Goal: Transaction & Acquisition: Purchase product/service

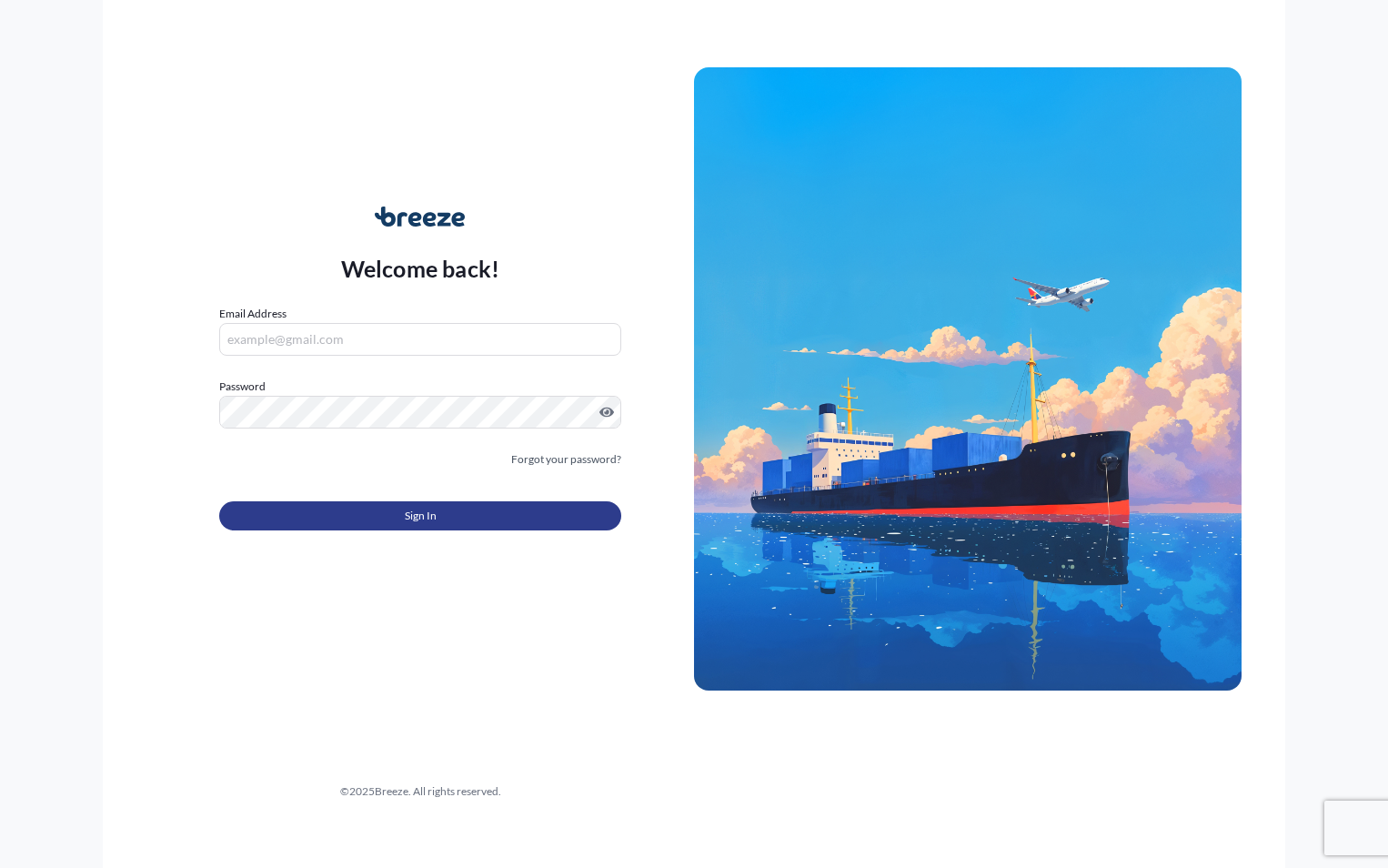
type input "[PERSON_NAME][EMAIL_ADDRESS][DOMAIN_NAME]"
click at [387, 521] on button "Sign In" at bounding box center [420, 516] width 402 height 29
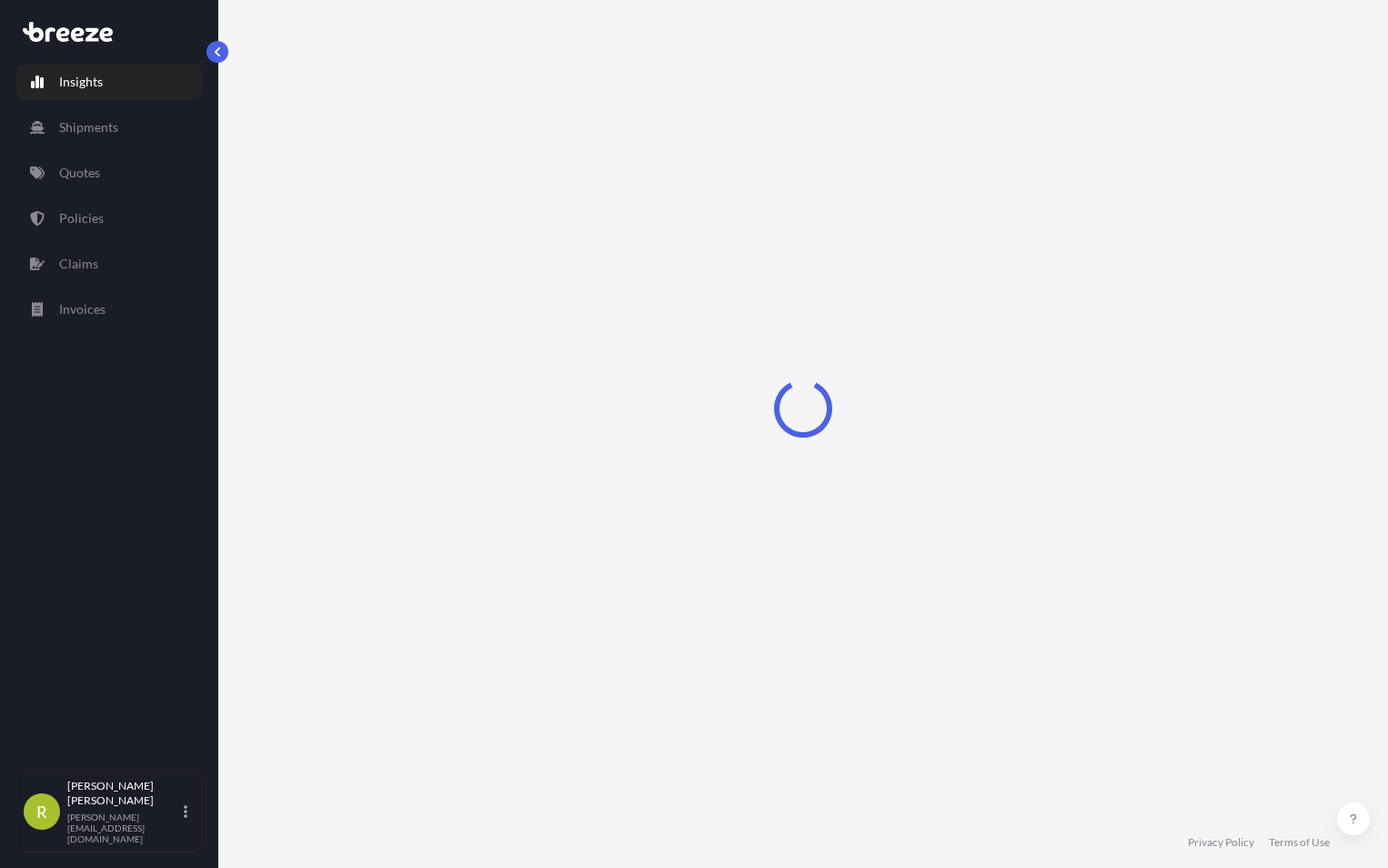
select select "2025"
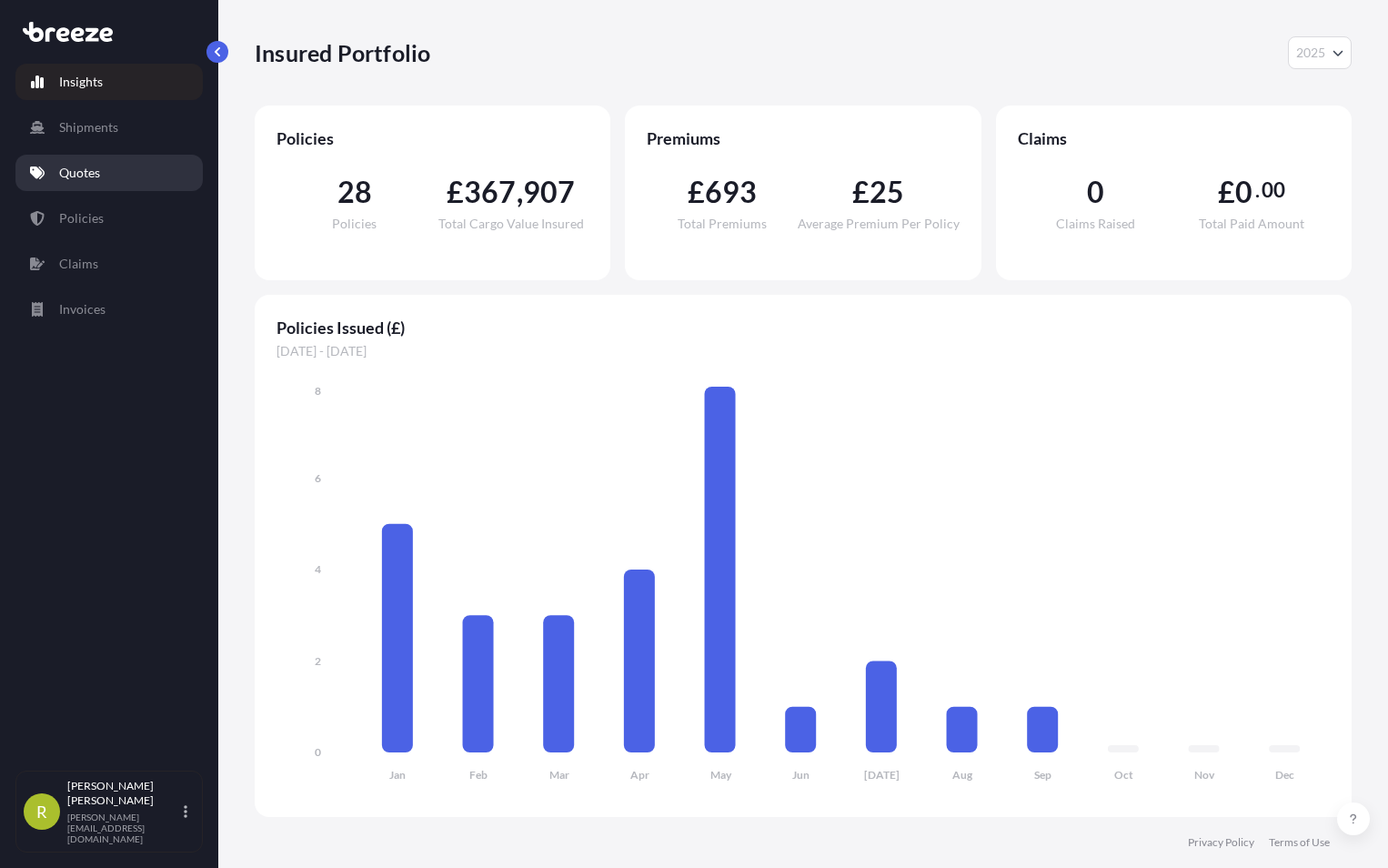
click at [67, 168] on p "Quotes" at bounding box center [80, 172] width 41 height 18
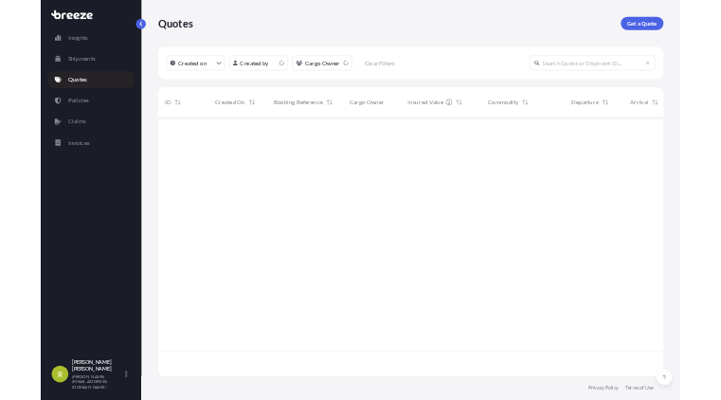
scroll to position [582, 1128]
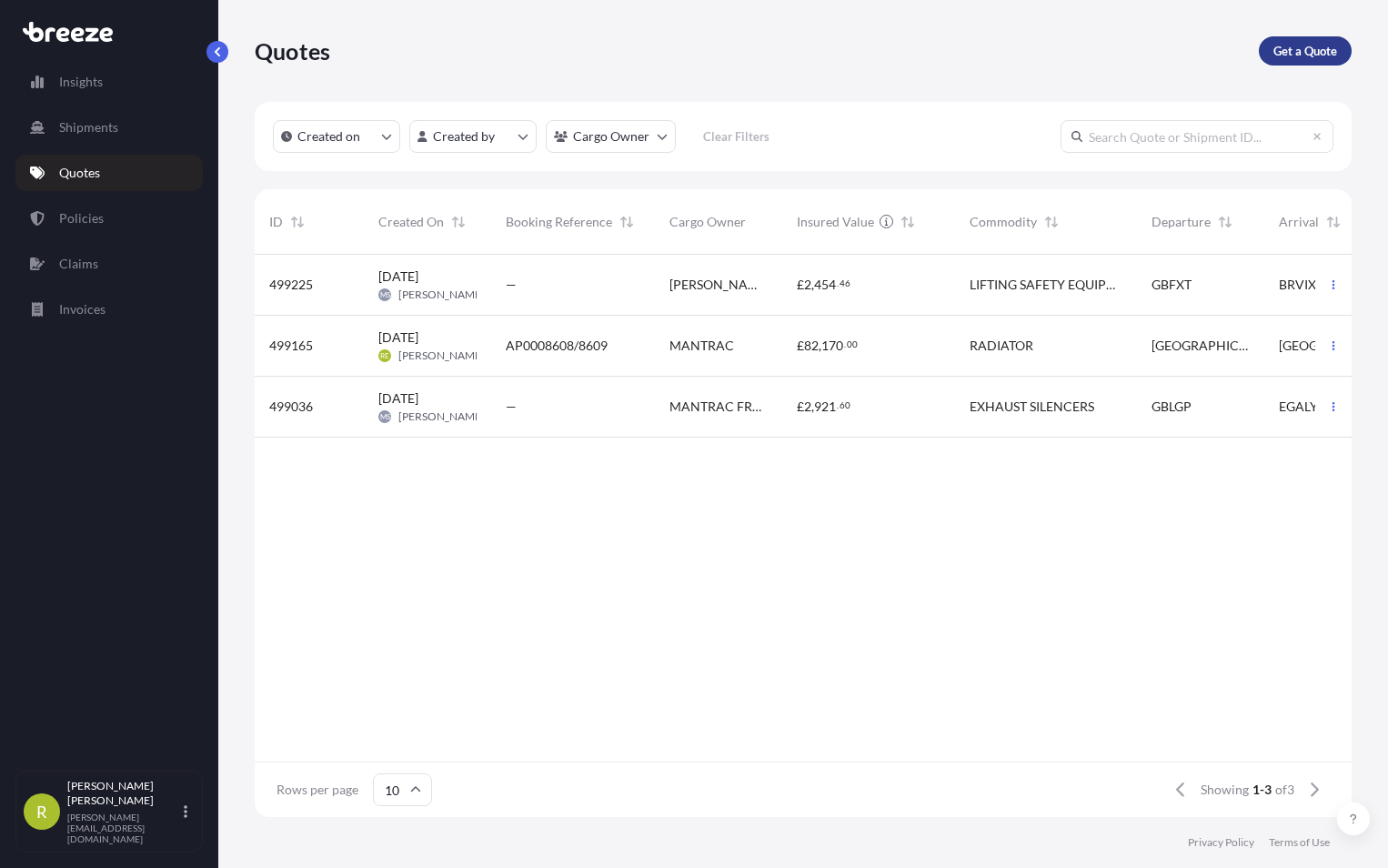
click at [1300, 46] on p "Get a Quote" at bounding box center [1305, 51] width 63 height 18
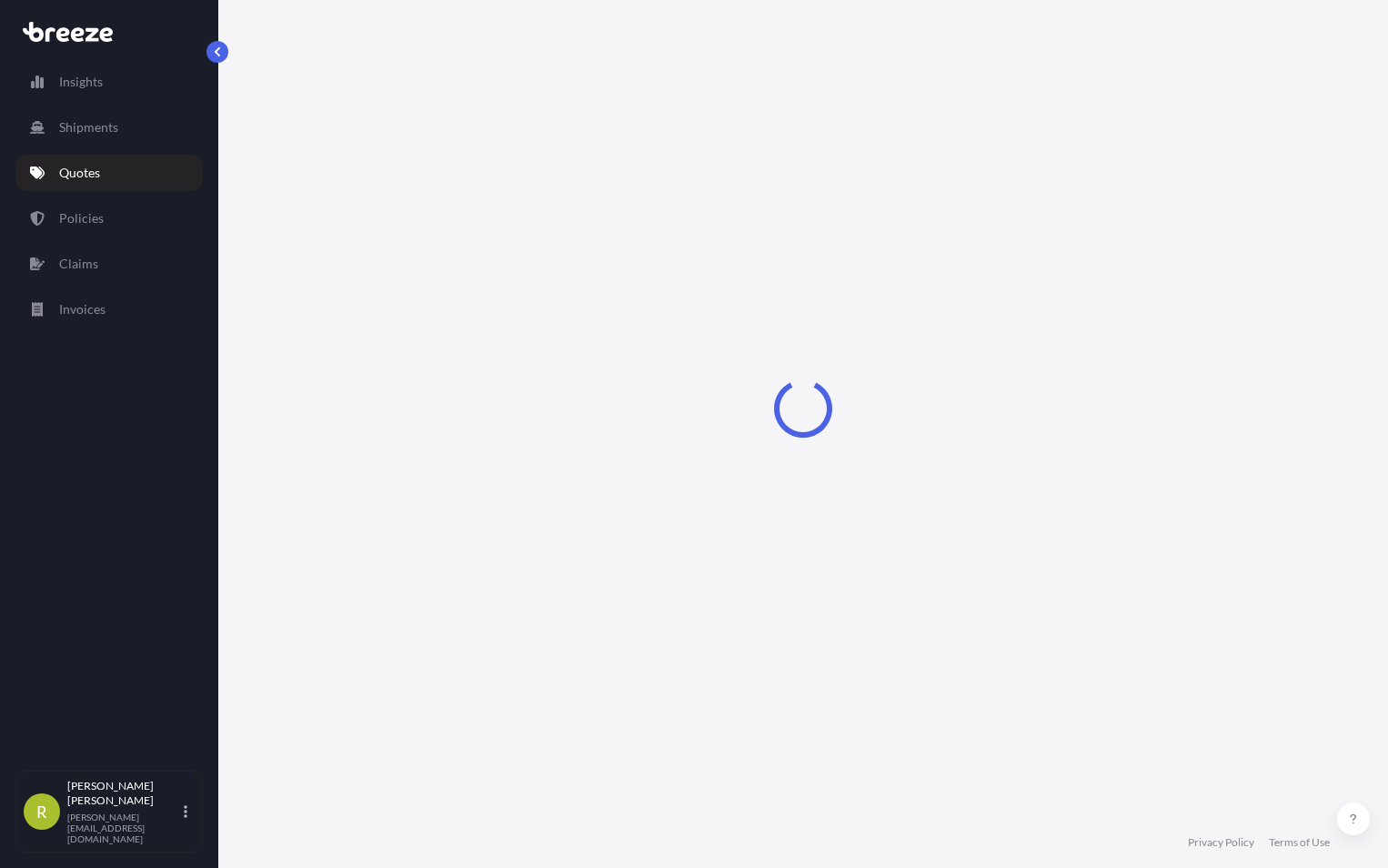
select select "Sea"
select select "1"
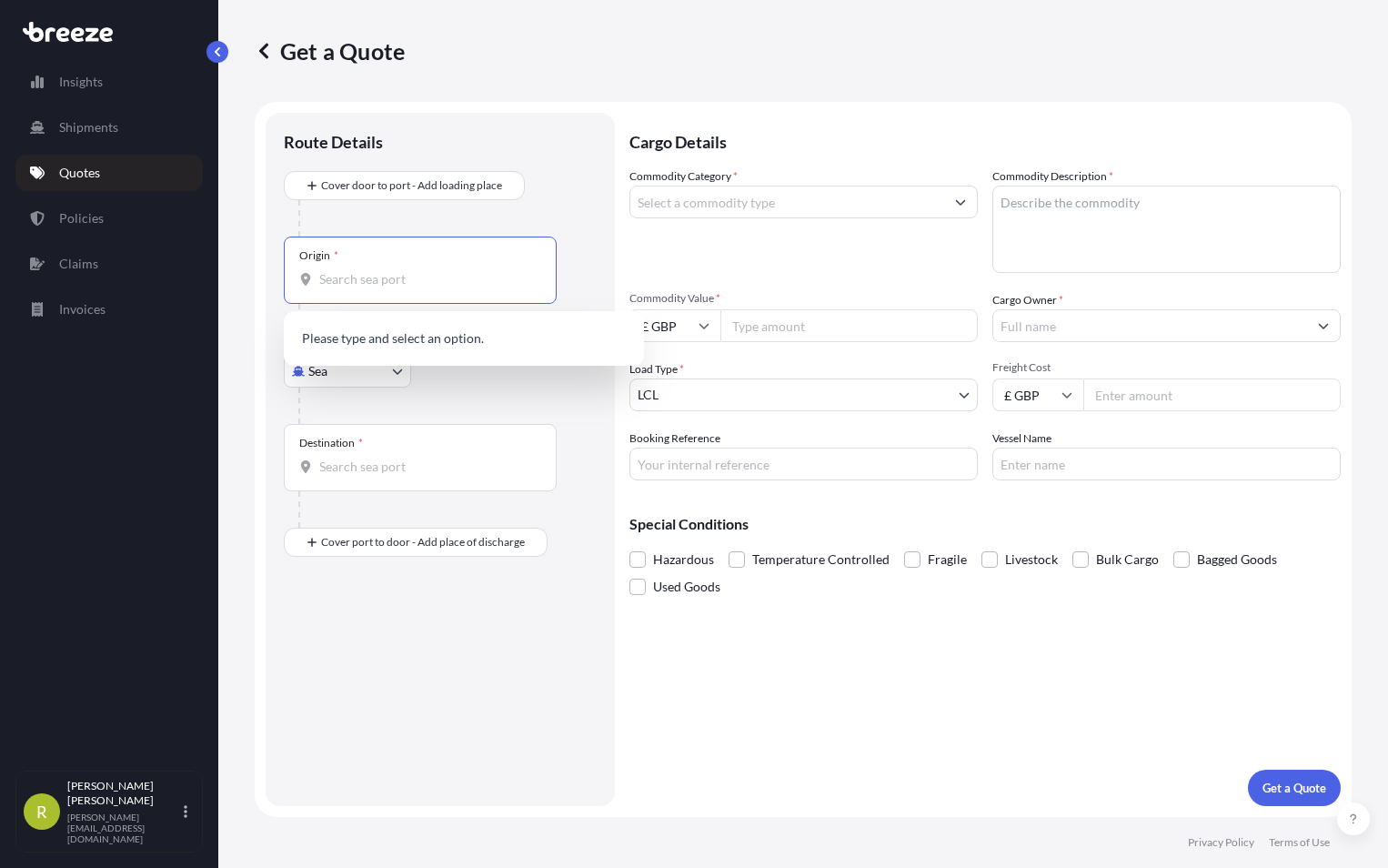
click at [337, 283] on input "Origin *" at bounding box center [426, 278] width 215 height 18
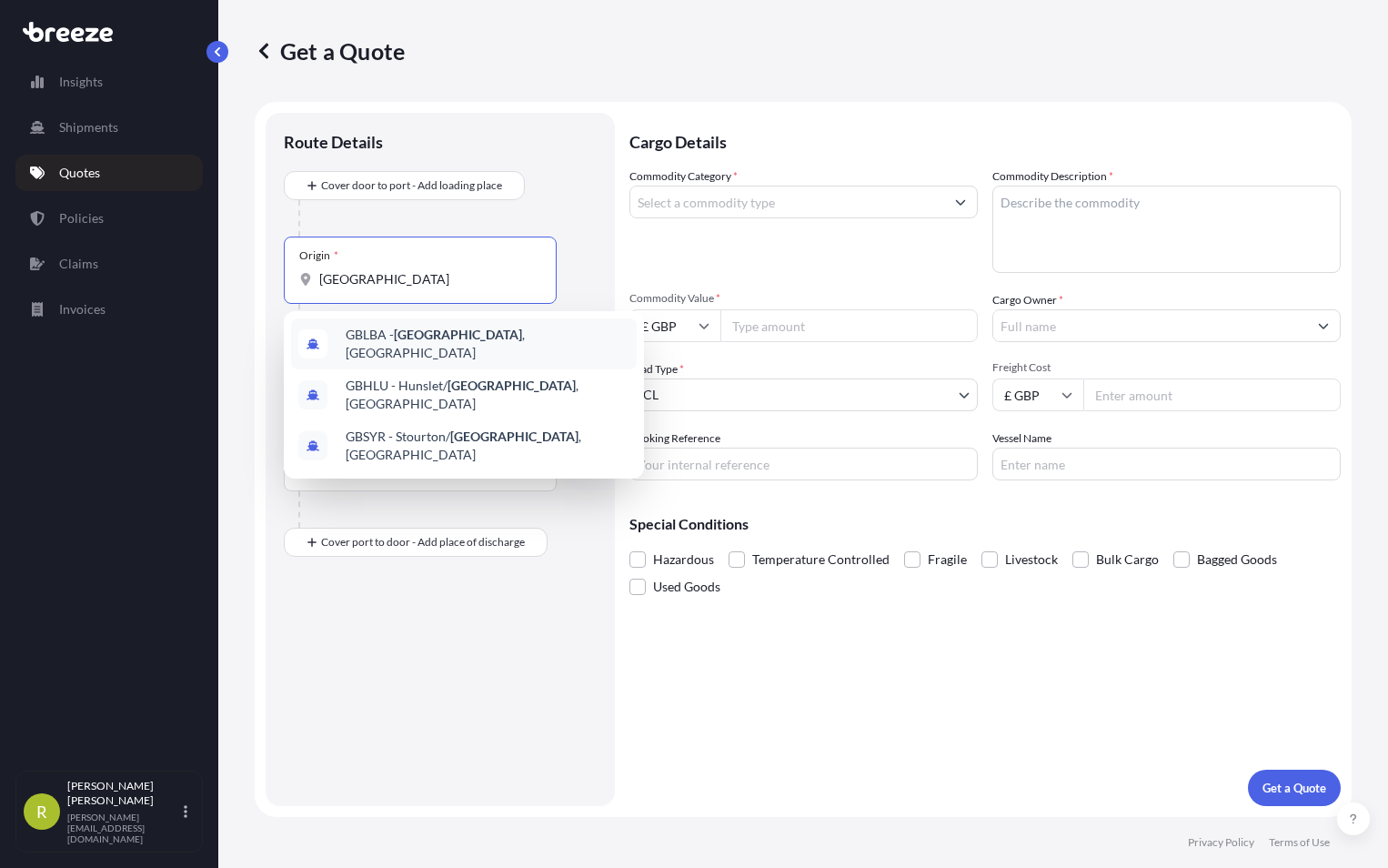
click at [388, 340] on span "GBLBA - [GEOGRAPHIC_DATA] , [GEOGRAPHIC_DATA]" at bounding box center [488, 344] width 284 height 36
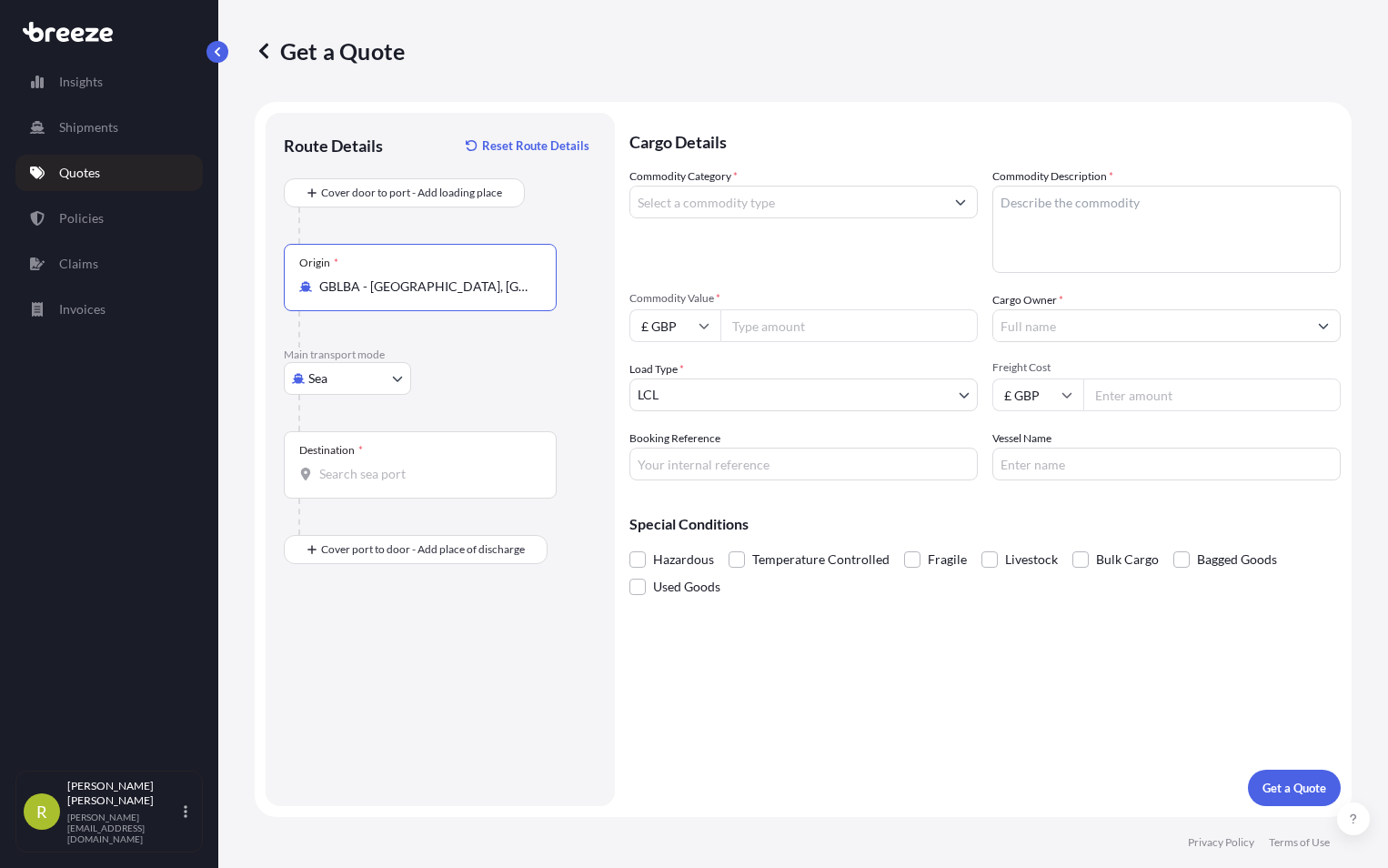
type input "GBLBA - [GEOGRAPHIC_DATA], [GEOGRAPHIC_DATA]"
click at [393, 374] on body "0 options available. 3 options available. Insights Shipments Quotes Policies Cl…" at bounding box center [694, 434] width 1388 height 868
click at [346, 448] on div "Air" at bounding box center [347, 458] width 112 height 33
select select "Air"
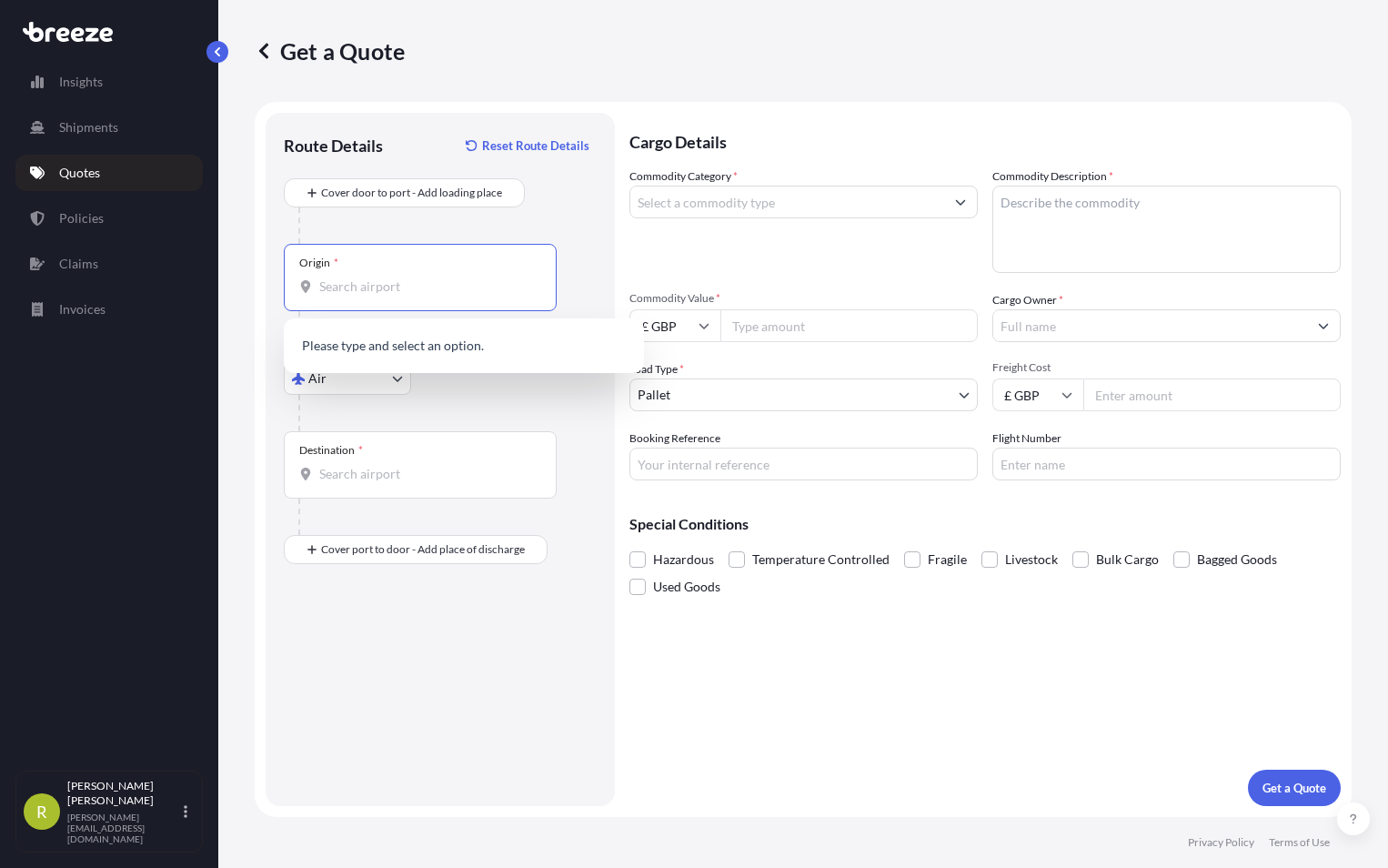
click at [353, 287] on input "Origin *" at bounding box center [426, 286] width 215 height 18
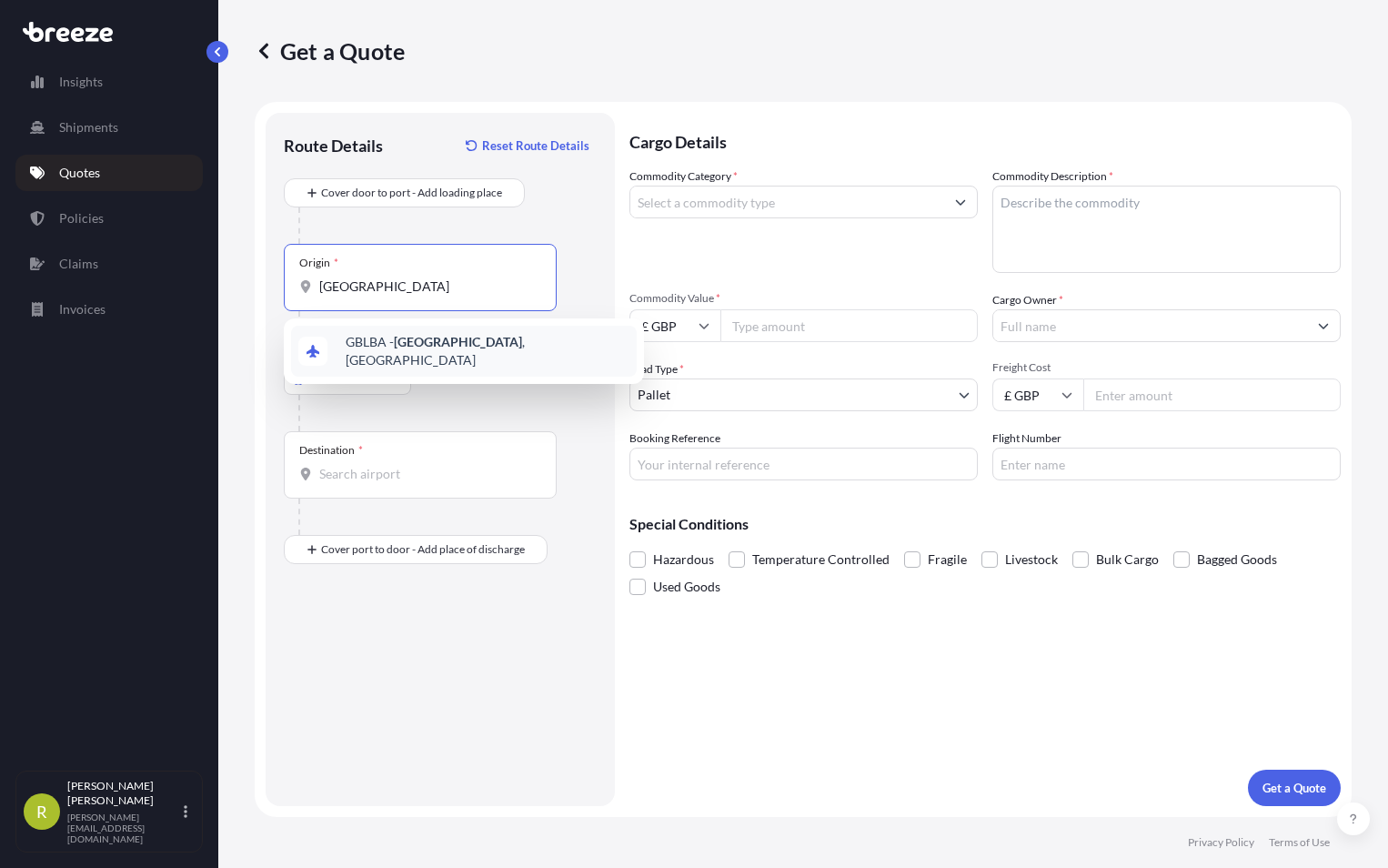
click at [432, 356] on div "GBLBA - [GEOGRAPHIC_DATA] , [GEOGRAPHIC_DATA]" at bounding box center [464, 350] width 346 height 51
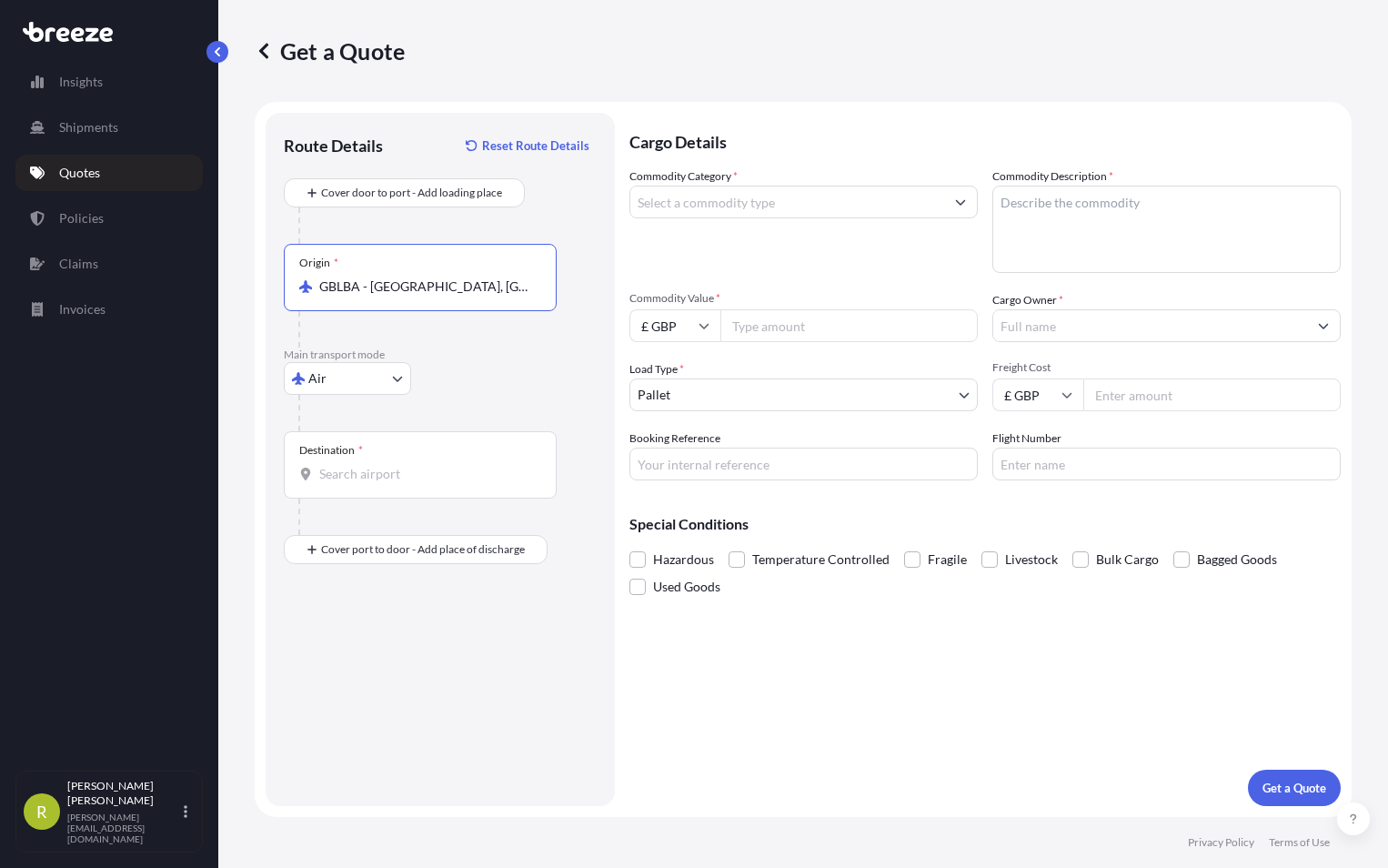
type input "GBLBA - [GEOGRAPHIC_DATA], [GEOGRAPHIC_DATA]"
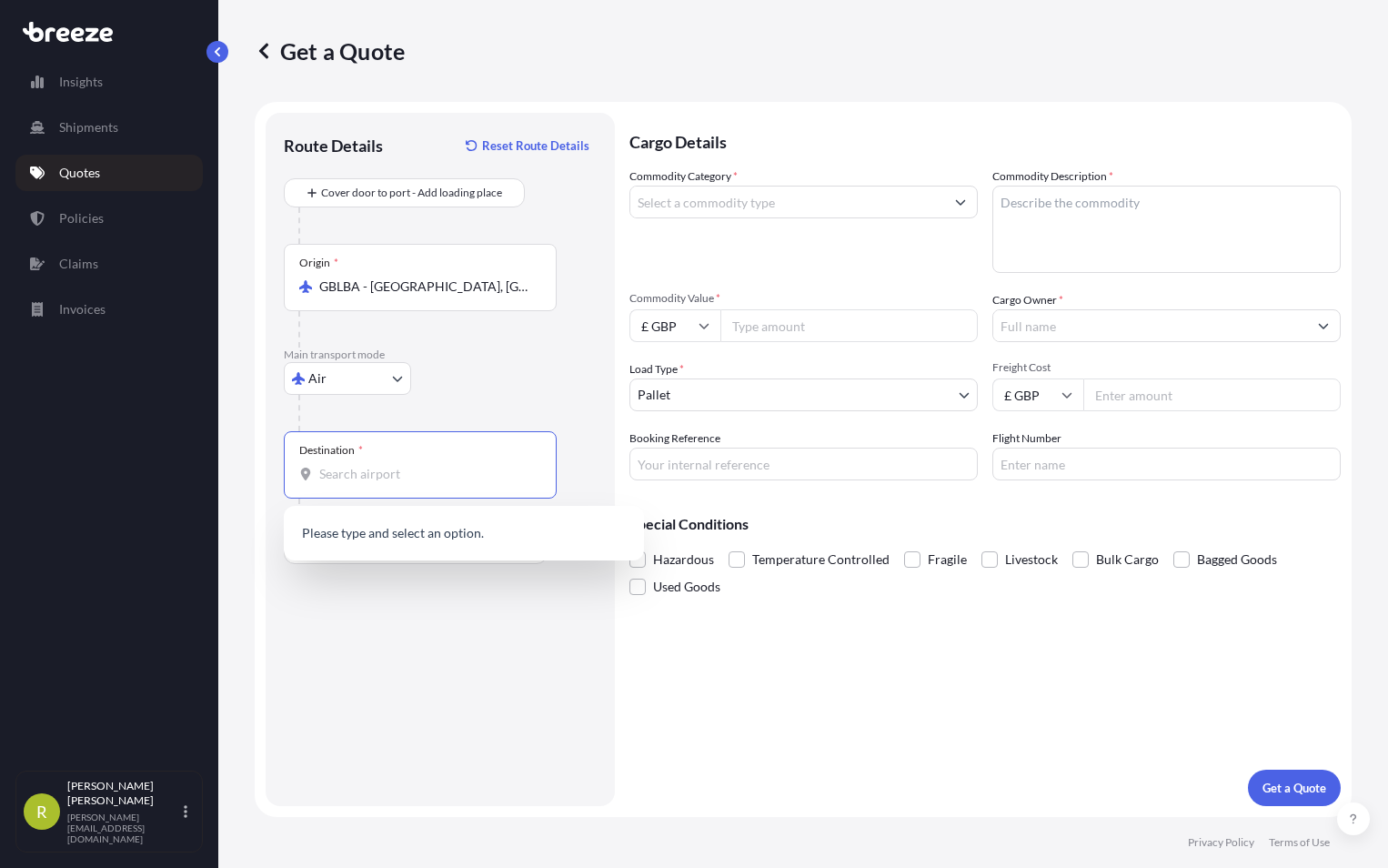
click at [367, 482] on input "Destination *" at bounding box center [426, 473] width 215 height 18
type input "5"
type input "[GEOGRAPHIC_DATA]"
drag, startPoint x: 398, startPoint y: 530, endPoint x: 389, endPoint y: 546, distance: 18.4
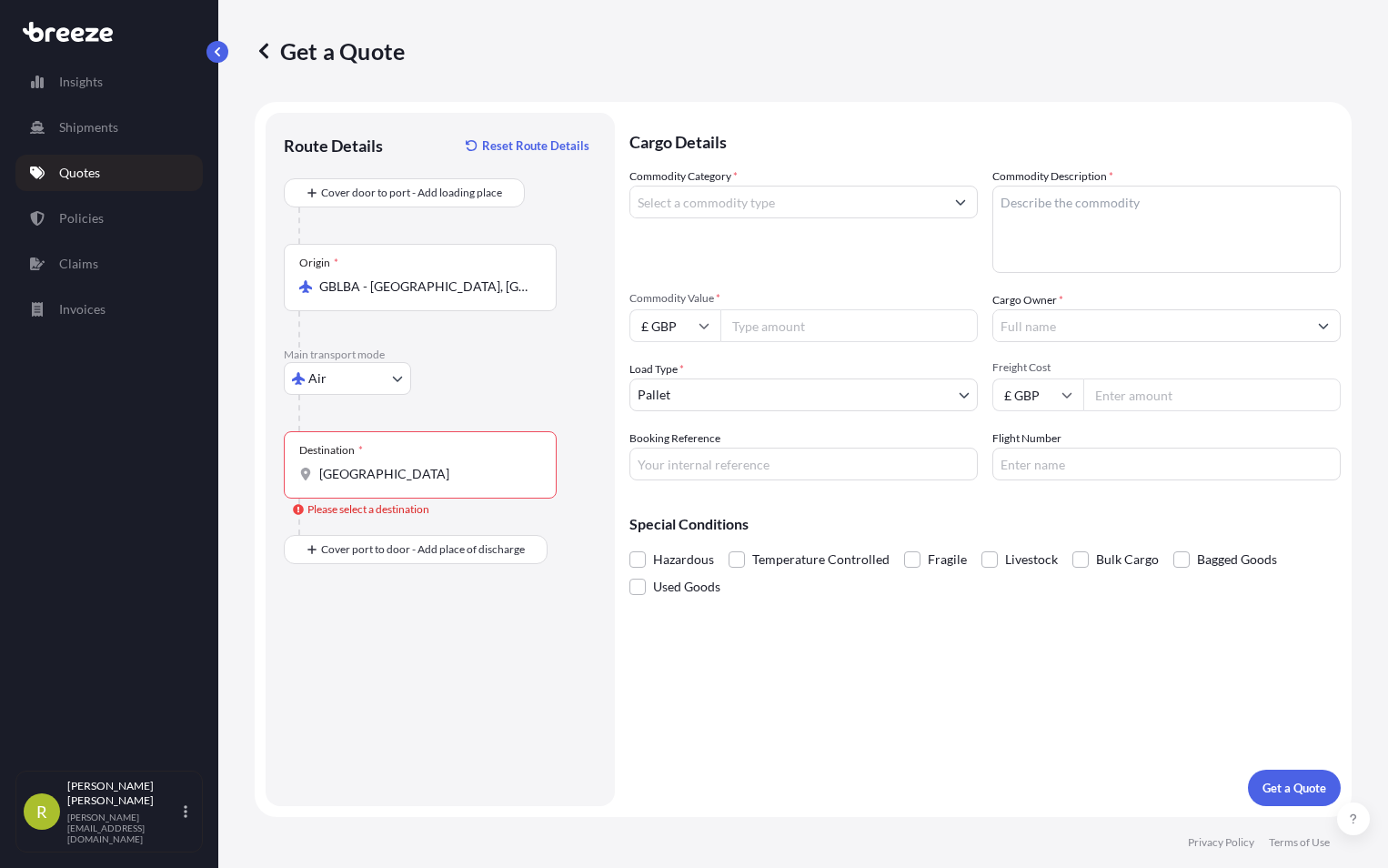
drag, startPoint x: 389, startPoint y: 546, endPoint x: 352, endPoint y: 639, distance: 100.1
click at [352, 639] on div "Route Details Reset Route Details Cover door to port - Add loading place Place …" at bounding box center [441, 459] width 313 height 657
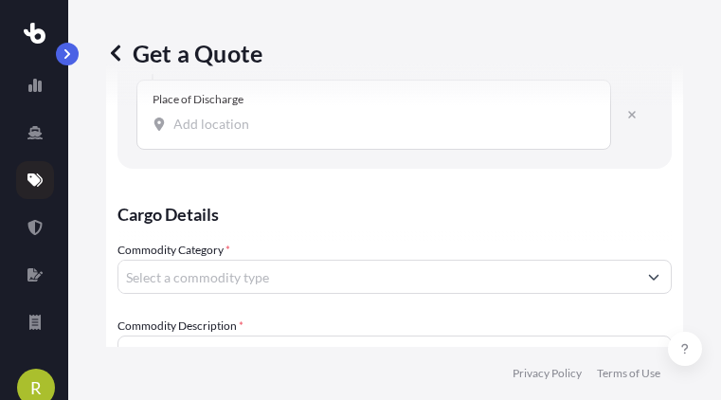
scroll to position [568, 0]
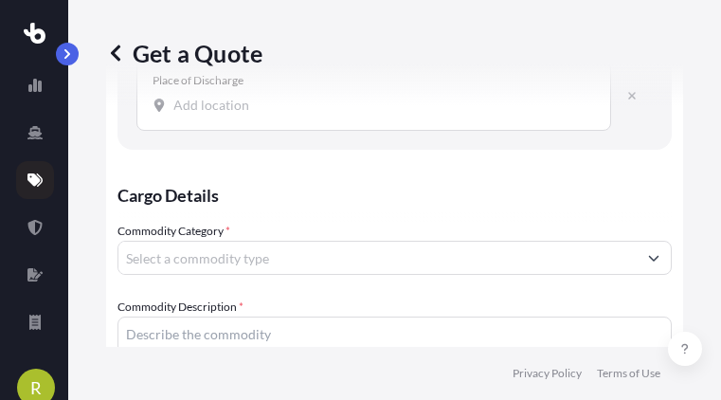
click at [190, 110] on input "Place of Discharge" at bounding box center [380, 105] width 414 height 19
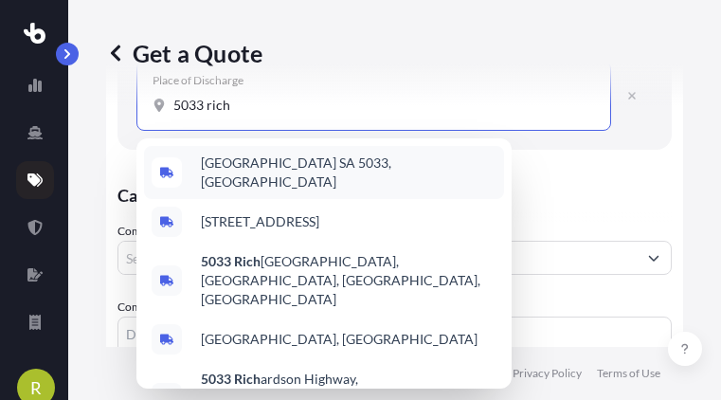
click at [260, 173] on span "[GEOGRAPHIC_DATA] SA 5033, [GEOGRAPHIC_DATA]" at bounding box center [349, 172] width 296 height 38
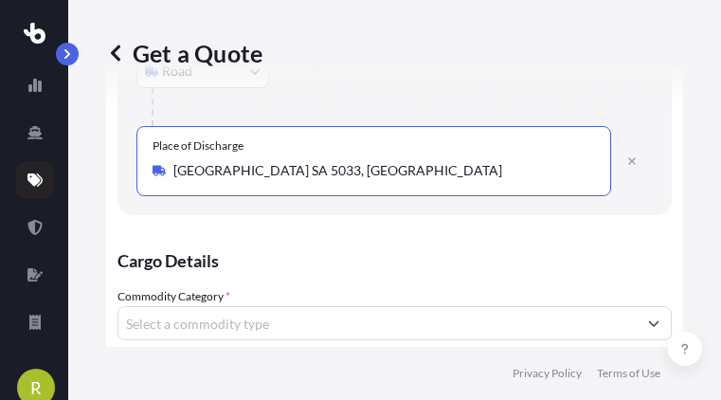
scroll to position [189, 0]
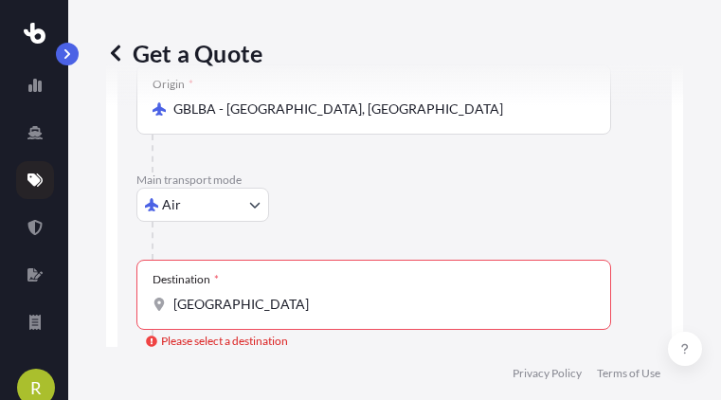
type input "[GEOGRAPHIC_DATA] SA 5033, [GEOGRAPHIC_DATA]"
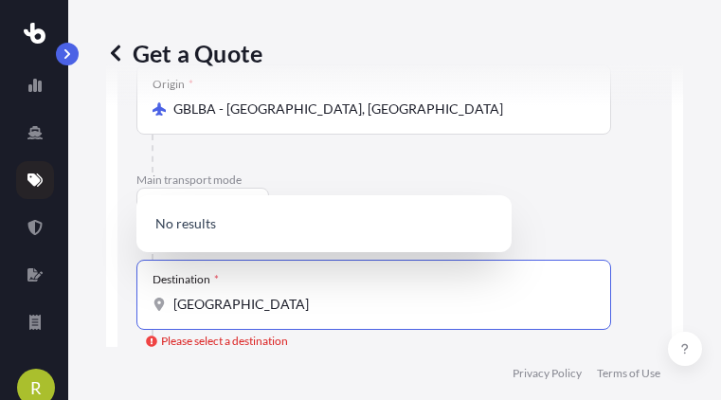
drag, startPoint x: 234, startPoint y: 308, endPoint x: 164, endPoint y: 307, distance: 70.1
click at [164, 307] on div "[GEOGRAPHIC_DATA]" at bounding box center [373, 304] width 442 height 19
type input "[GEOGRAPHIC_DATA]"
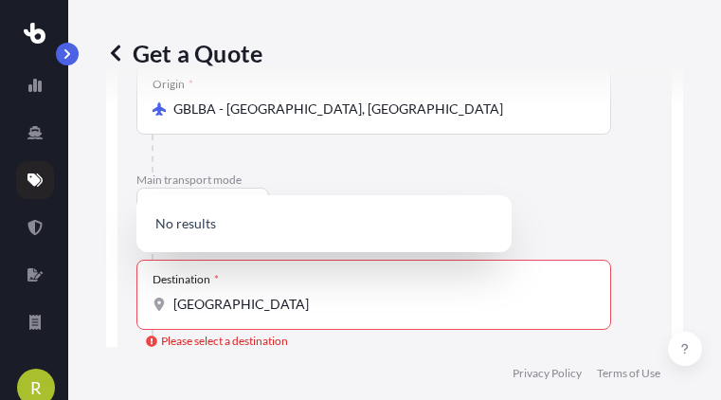
click at [279, 388] on footer "Privacy Policy Terms of Use" at bounding box center [394, 373] width 653 height 53
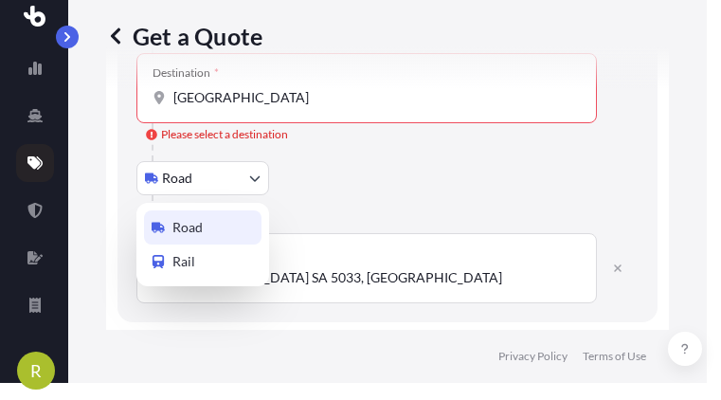
scroll to position [3, 0]
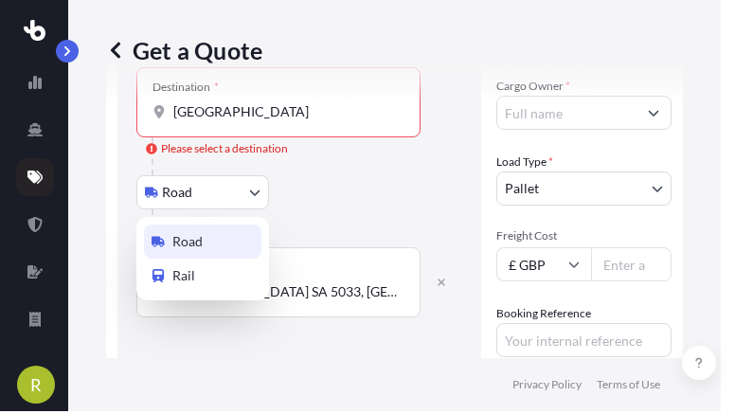
click at [251, 175] on body "0 options available. R Get a Quote Route Details Reset Route Details Cover door…" at bounding box center [360, 204] width 721 height 414
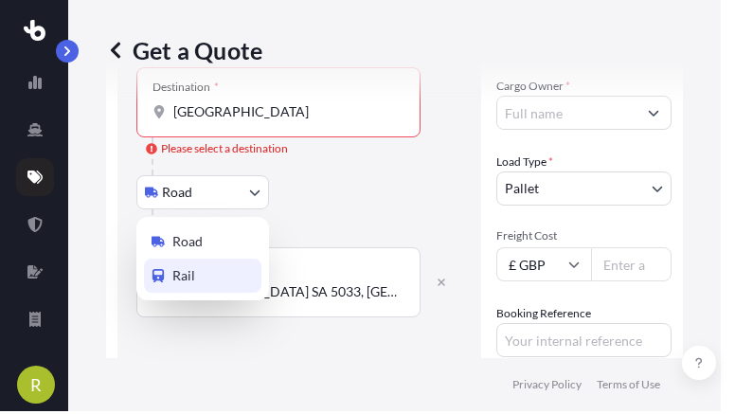
click at [187, 267] on span "Rail" at bounding box center [183, 275] width 23 height 19
click at [257, 188] on body "R Get a Quote Route Details Reset Route Details Cover door to port - Add loadin…" at bounding box center [360, 204] width 721 height 414
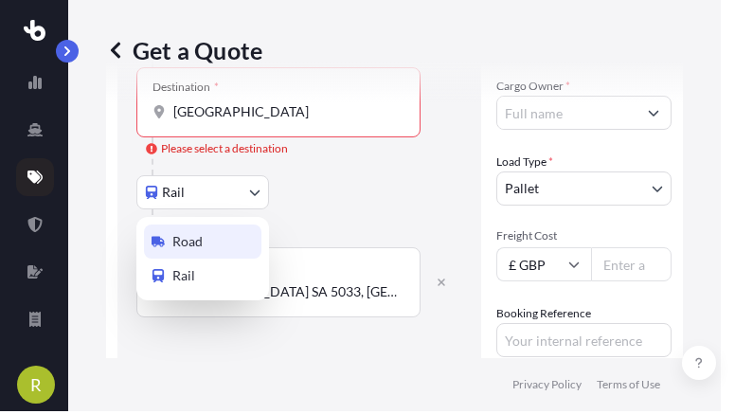
click at [183, 242] on span "Road" at bounding box center [187, 241] width 30 height 19
select select "Road"
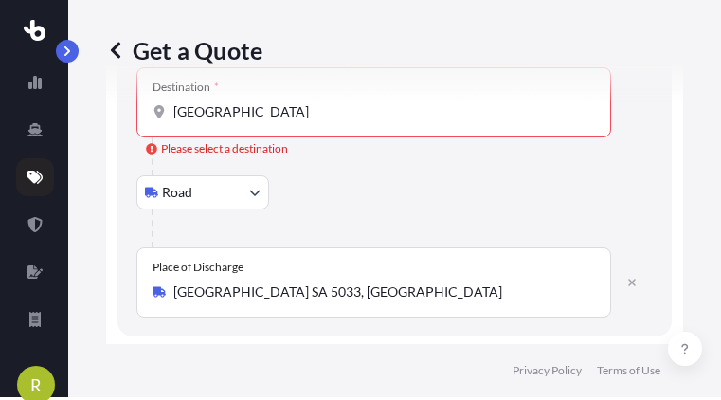
click at [218, 370] on footer "Privacy Policy Terms of Use" at bounding box center [394, 370] width 653 height 53
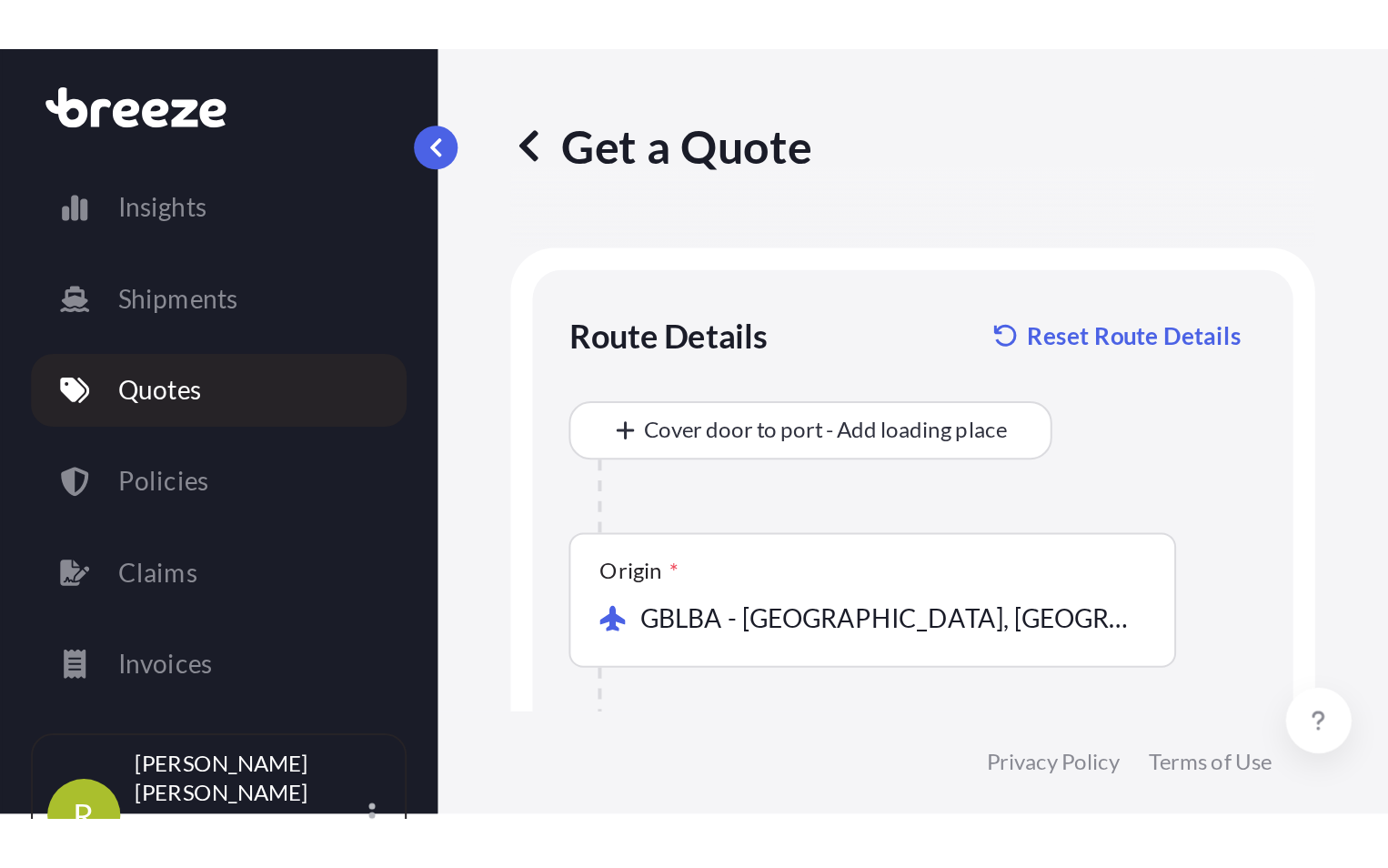
scroll to position [0, 0]
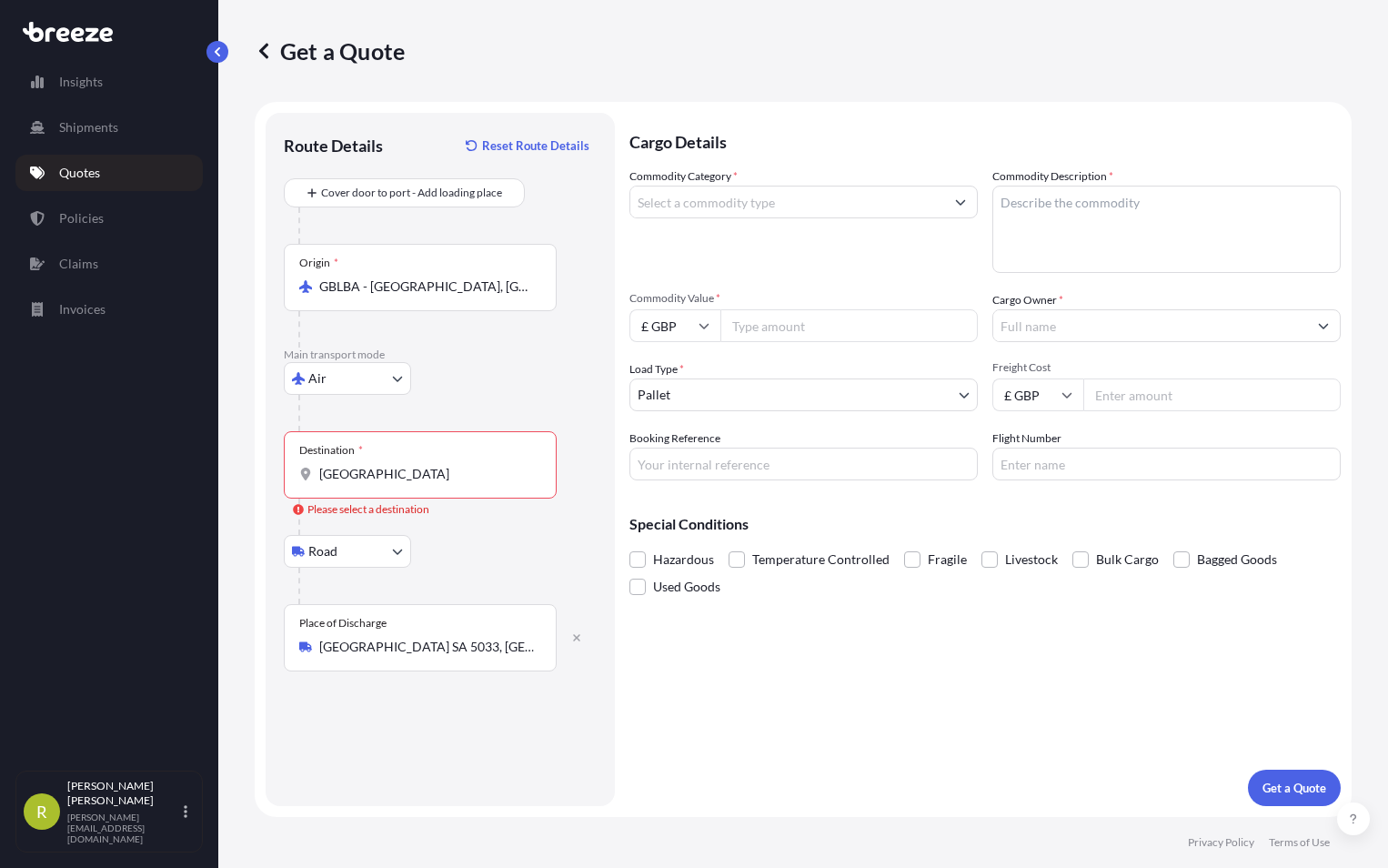
click at [388, 477] on input "[GEOGRAPHIC_DATA]" at bounding box center [426, 473] width 215 height 18
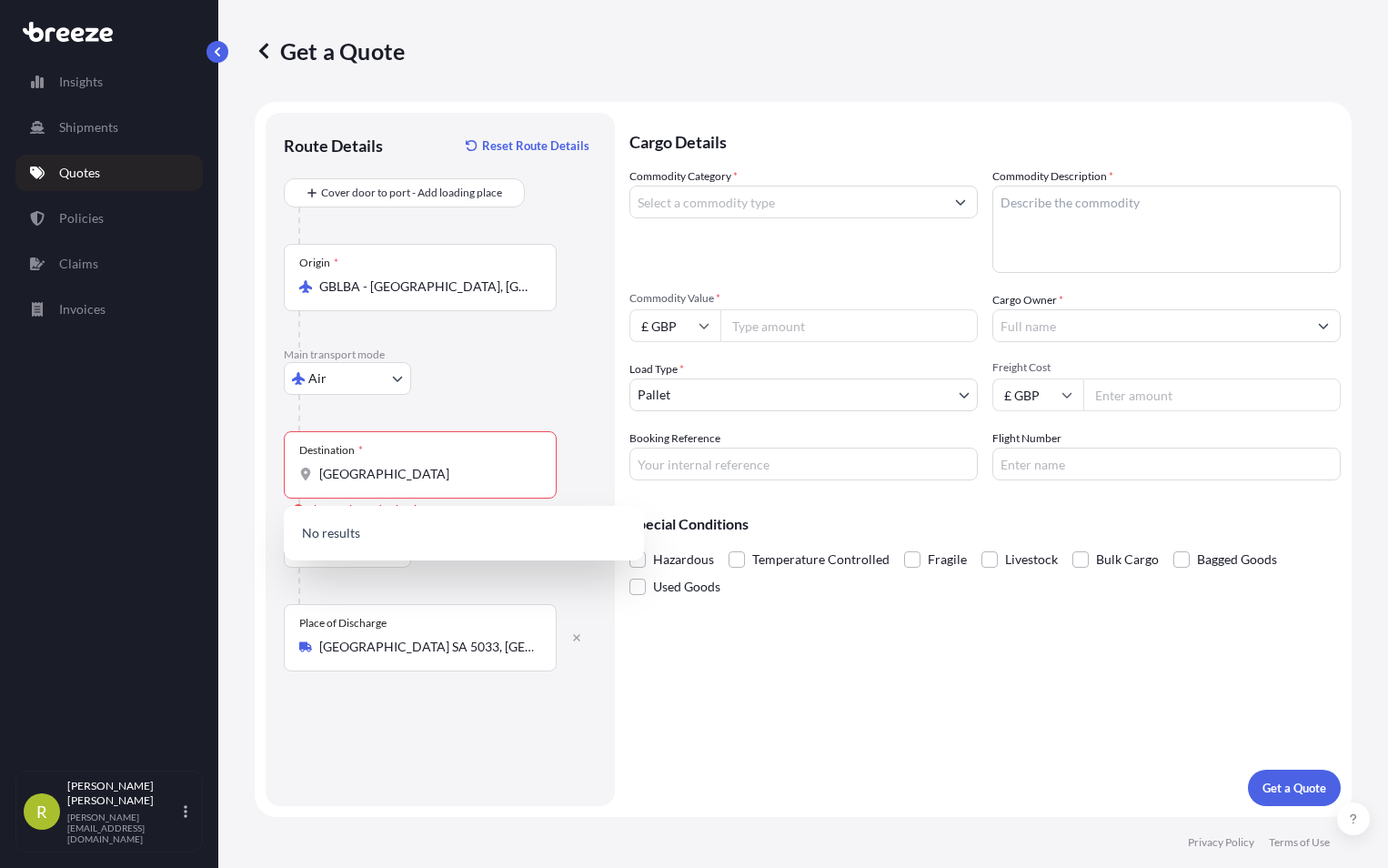
click at [821, 747] on div "Cargo Details Commodity Category * Commodity Description * Commodity Value * £ …" at bounding box center [985, 459] width 712 height 693
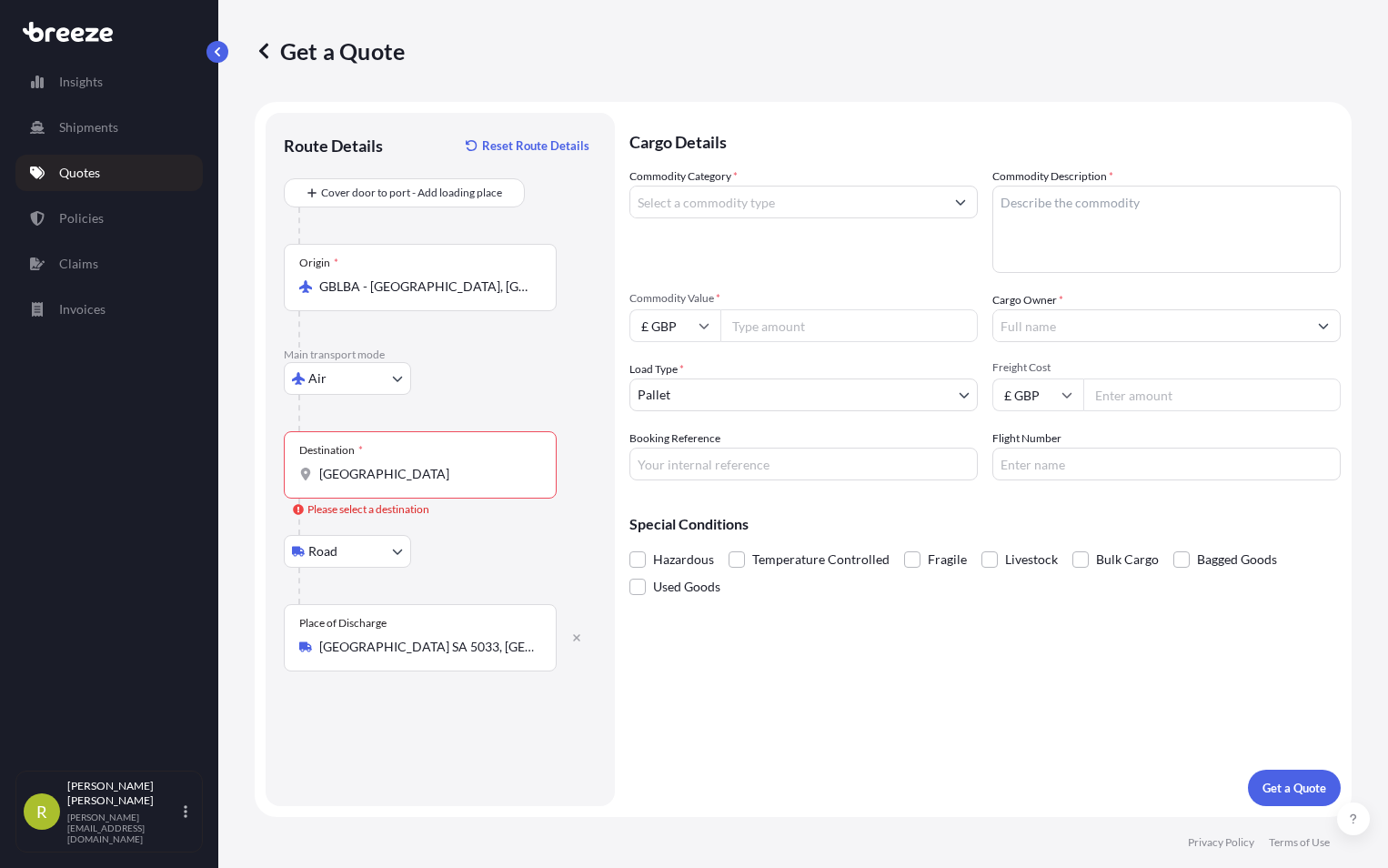
drag, startPoint x: 452, startPoint y: 487, endPoint x: 428, endPoint y: 484, distance: 24.2
click at [451, 487] on div "Destination * [GEOGRAPHIC_DATA]" at bounding box center [421, 465] width 273 height 67
click at [451, 483] on input "[GEOGRAPHIC_DATA]" at bounding box center [426, 473] width 215 height 18
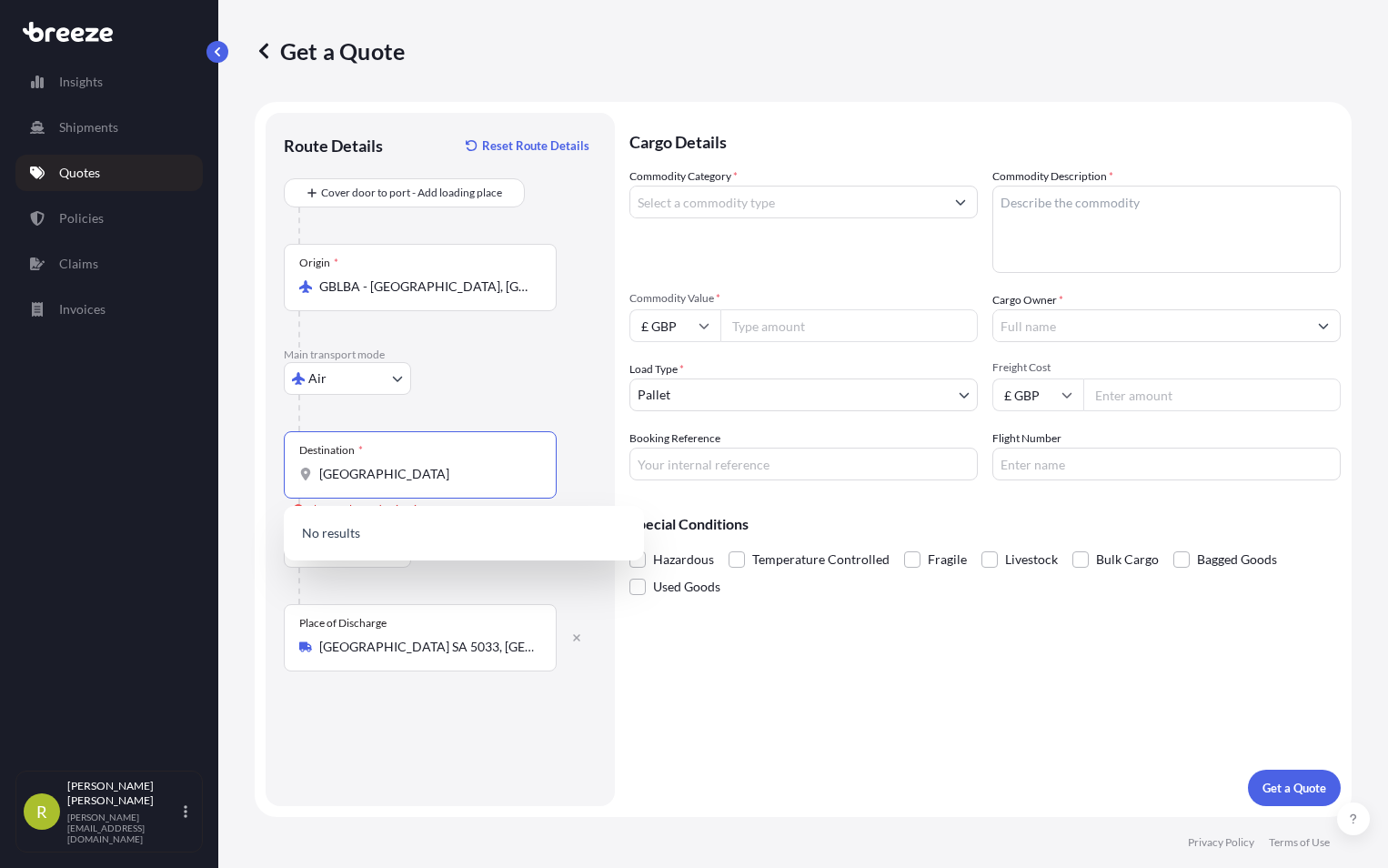
drag, startPoint x: 321, startPoint y: 474, endPoint x: 473, endPoint y: 534, distance: 163.4
click at [342, 479] on input "[GEOGRAPHIC_DATA]" at bounding box center [426, 473] width 215 height 18
type input "[GEOGRAPHIC_DATA]"
click at [484, 392] on div "Air Sea Air Road Rail" at bounding box center [441, 378] width 313 height 33
